Goal: Transaction & Acquisition: Purchase product/service

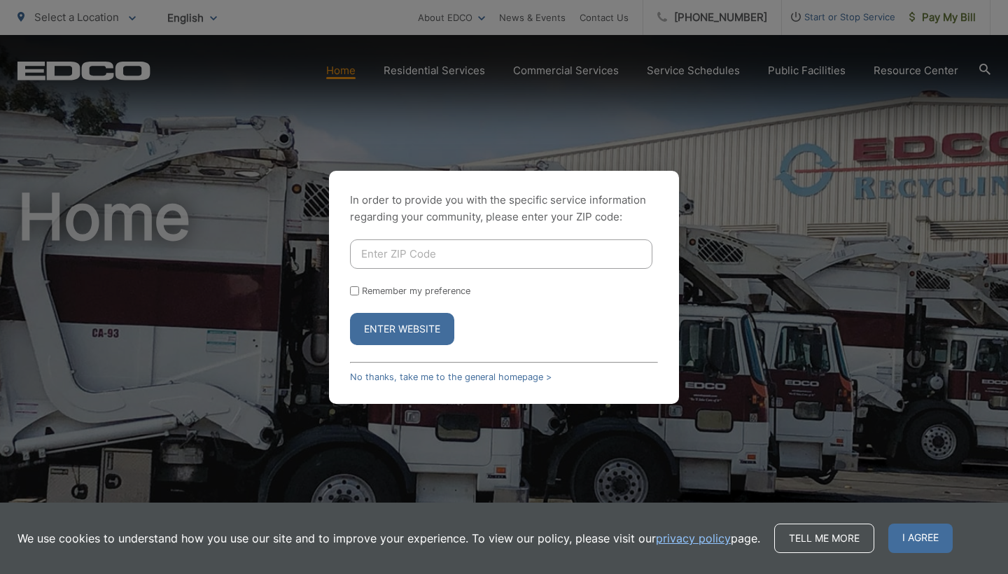
click at [386, 255] on input "Enter ZIP Code" at bounding box center [501, 253] width 302 height 29
type input "92040"
click at [356, 292] on input "Remember my preference" at bounding box center [354, 290] width 9 height 9
checkbox input "true"
click at [380, 330] on button "Enter Website" at bounding box center [402, 329] width 104 height 32
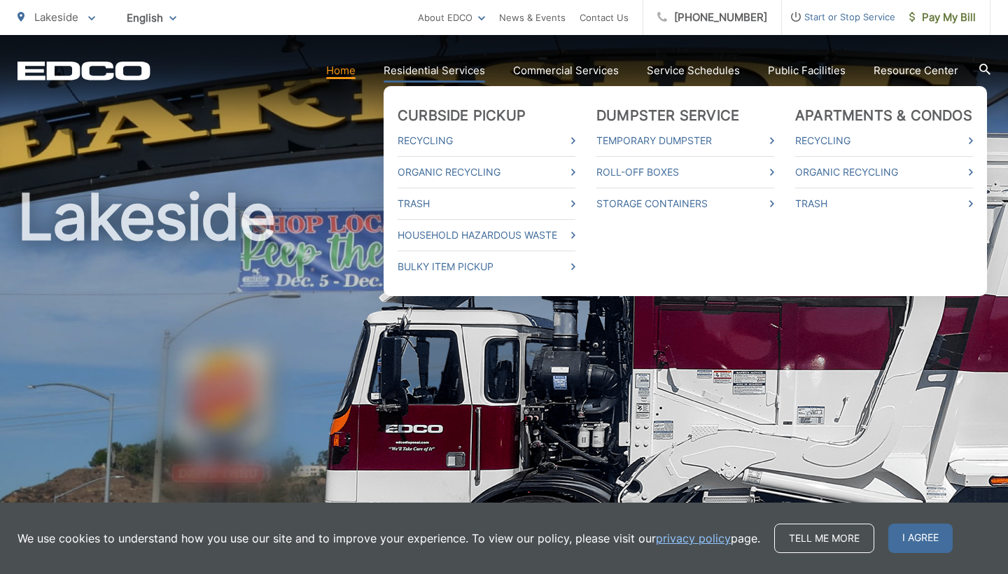
click at [435, 74] on link "Residential Services" at bounding box center [434, 70] width 101 height 17
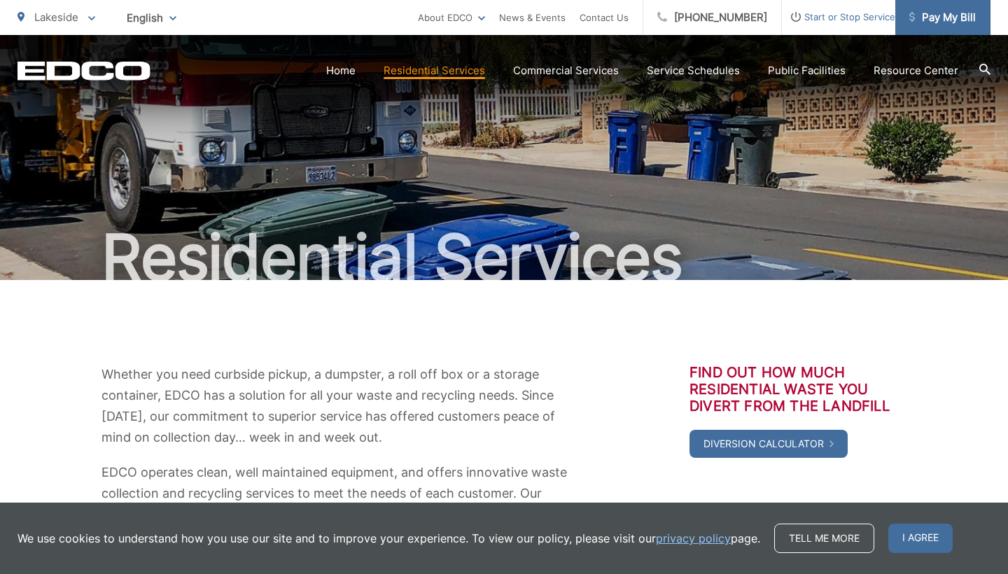
click at [933, 17] on span "Pay My Bill" at bounding box center [942, 17] width 66 height 17
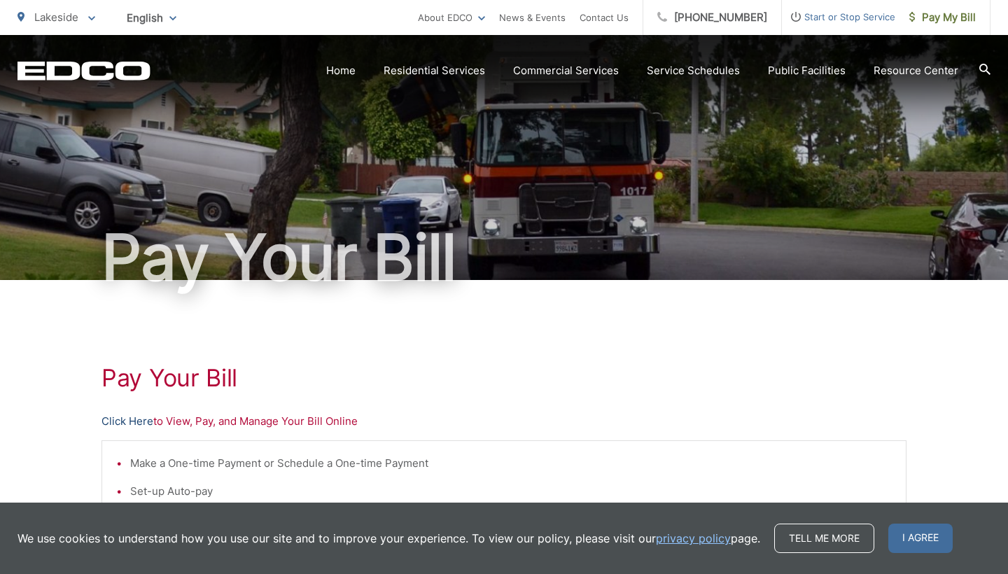
click at [128, 419] on link "Click Here" at bounding box center [127, 421] width 52 height 17
